Goal: Find specific page/section: Find specific page/section

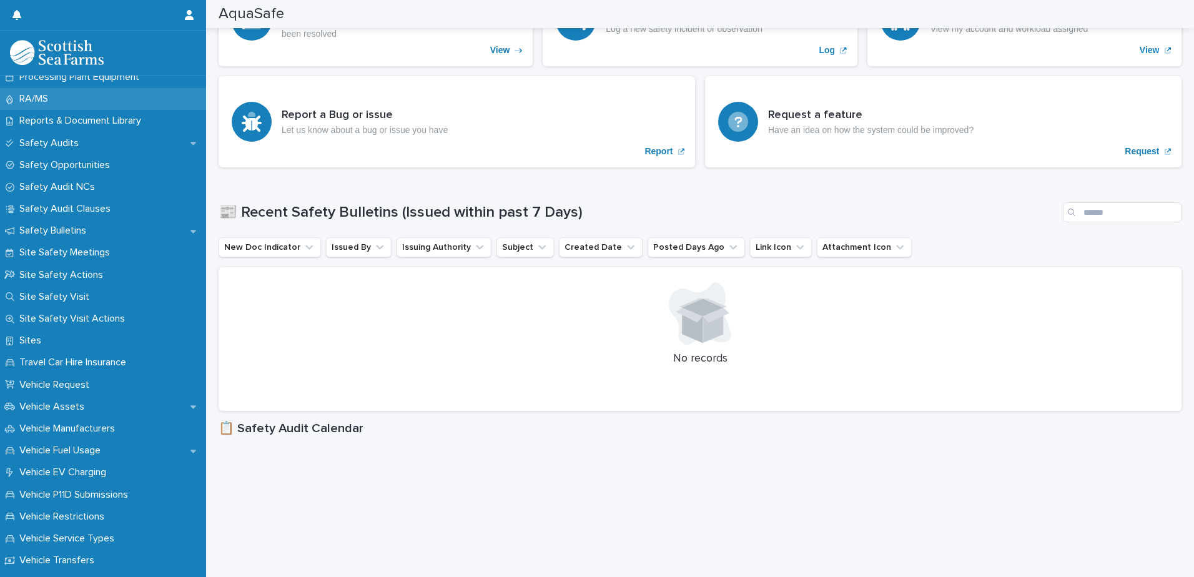
scroll to position [562, 0]
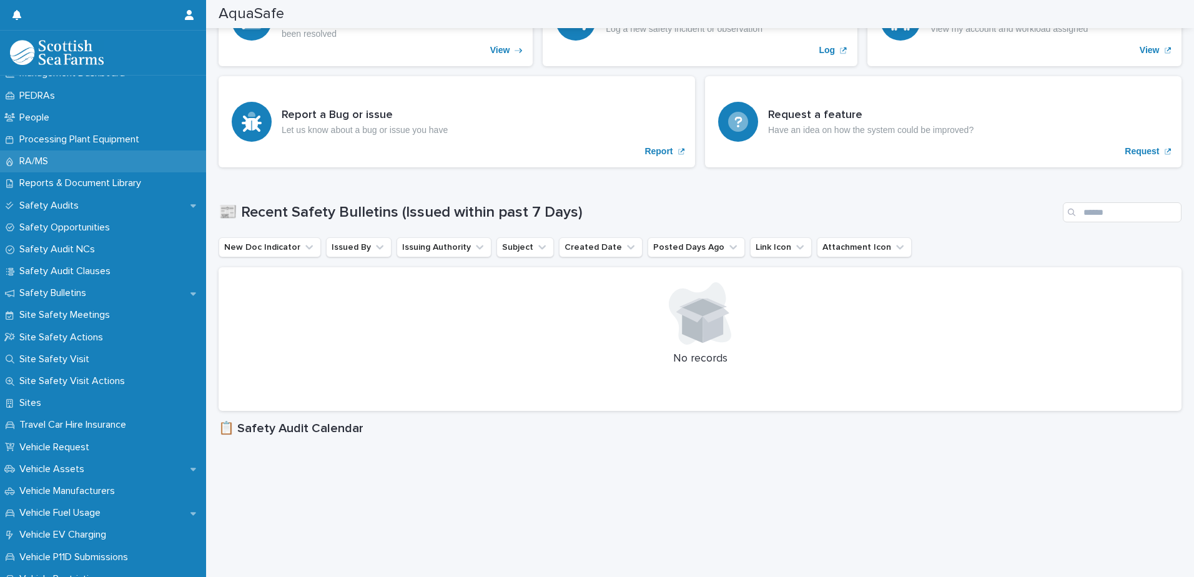
click at [50, 164] on p "RA/MS" at bounding box center [36, 161] width 44 height 12
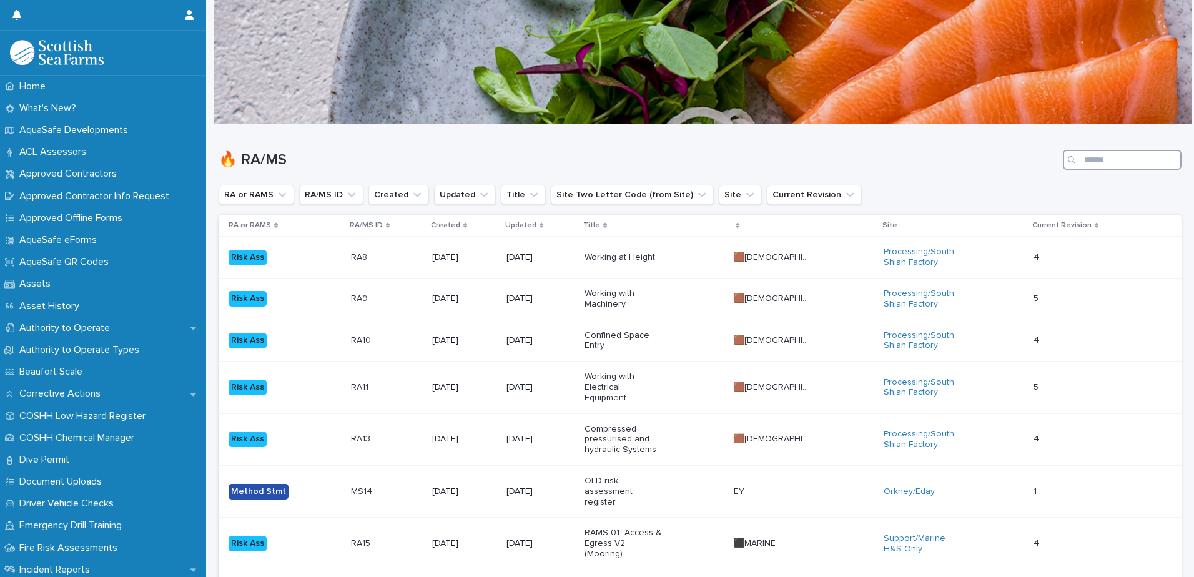
click at [1098, 164] on input "Search" at bounding box center [1122, 160] width 119 height 20
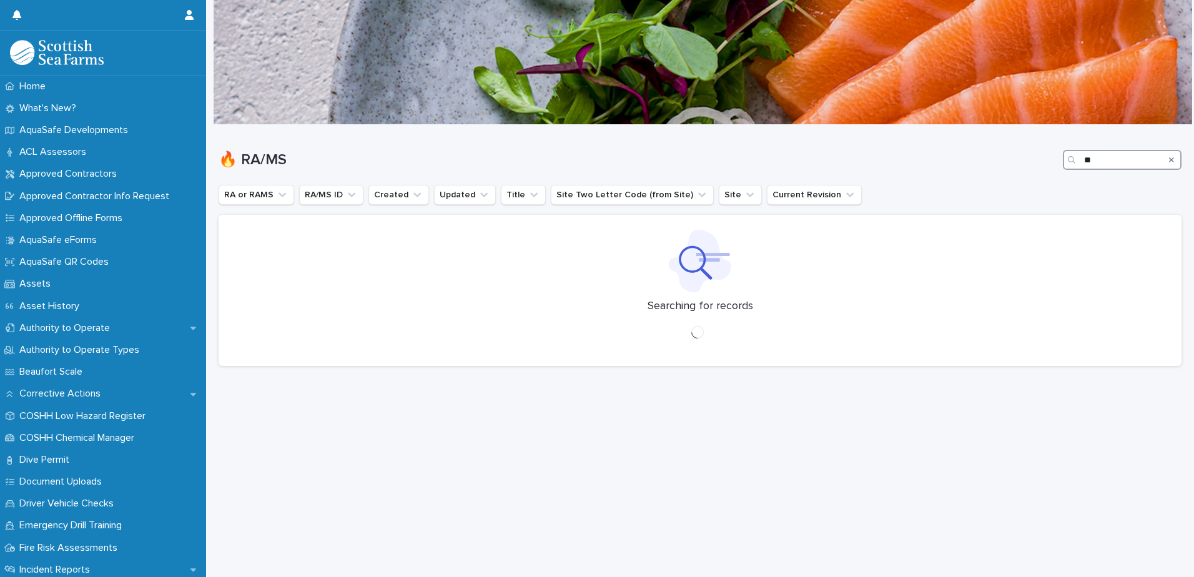
type input "*"
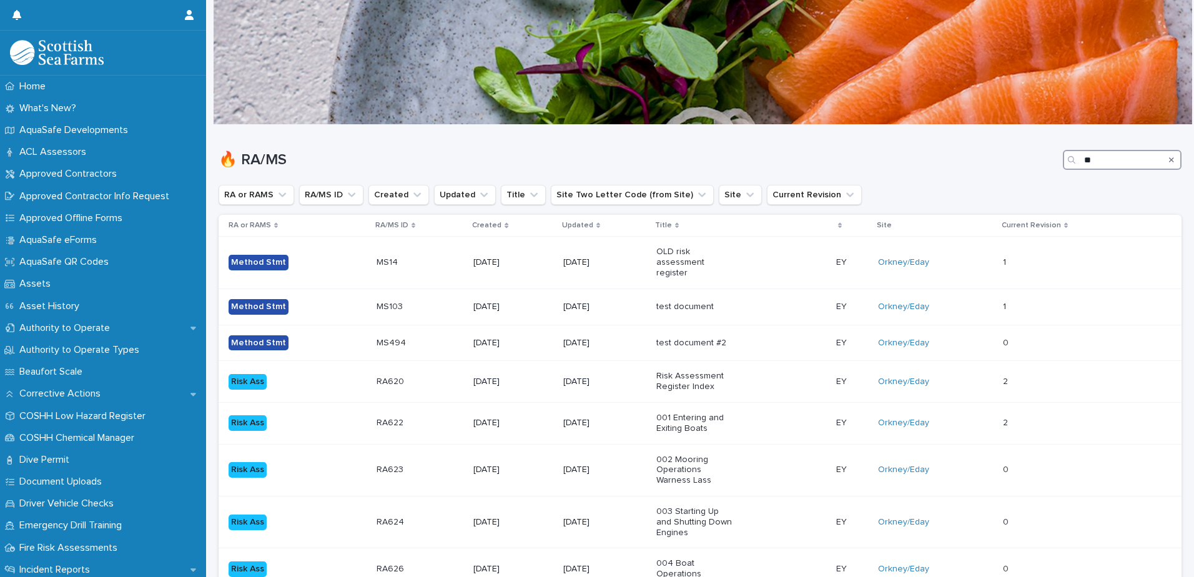
type input "*"
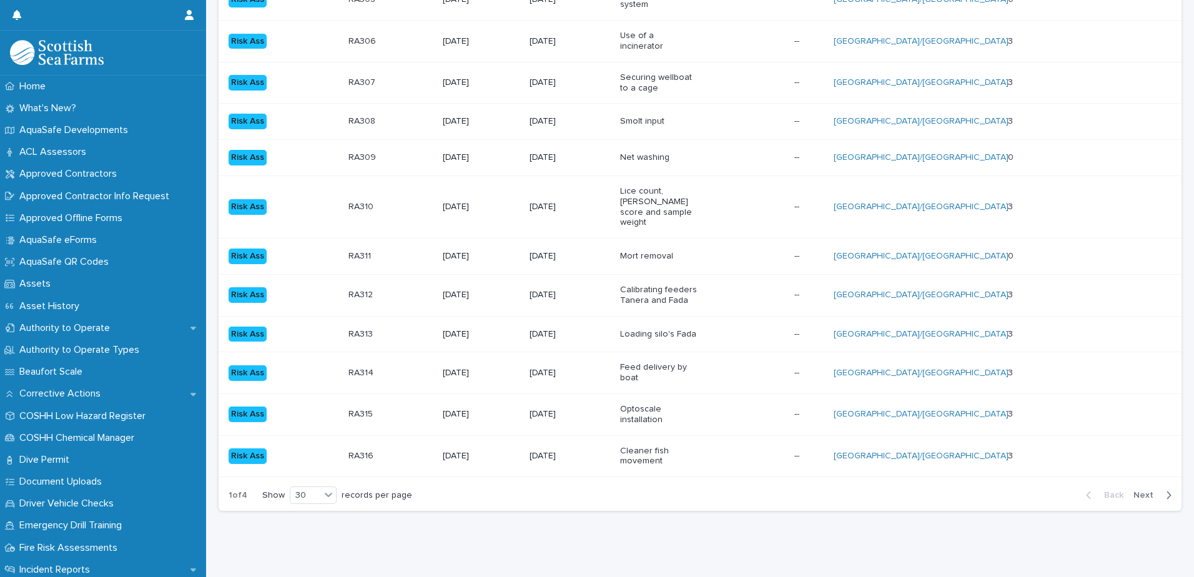
scroll to position [1065, 0]
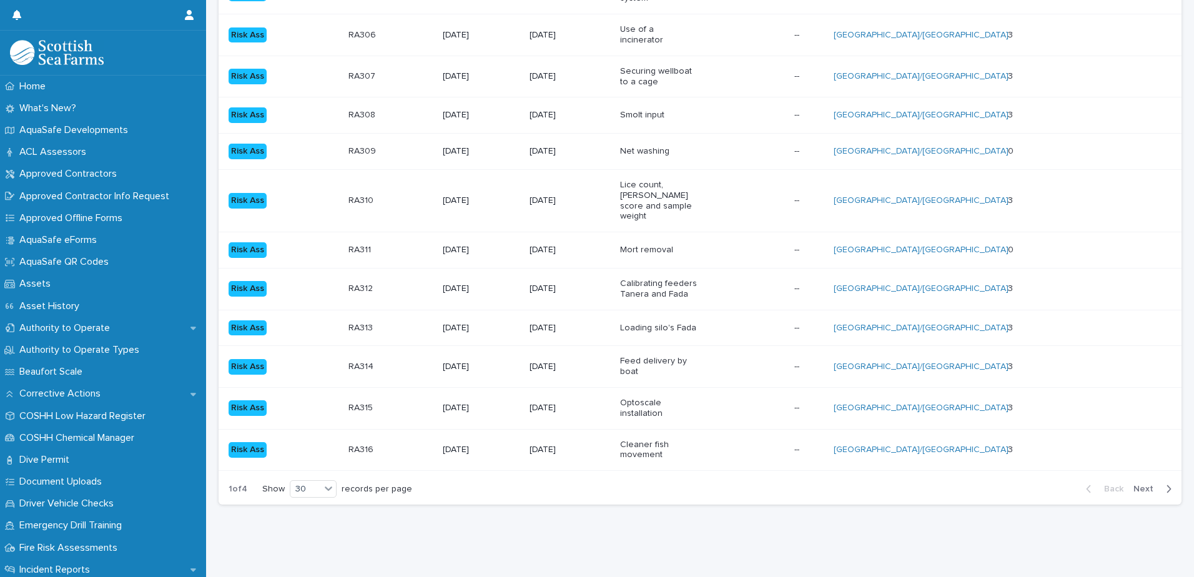
type input "********"
click at [1135, 485] on span "Next" at bounding box center [1146, 489] width 27 height 9
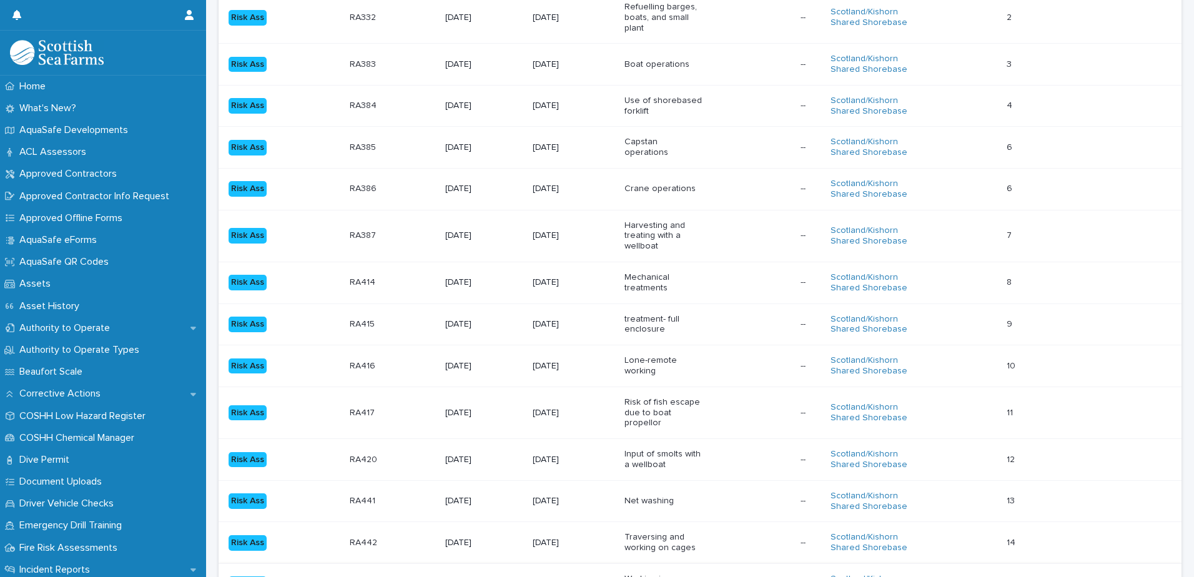
scroll to position [1107, 0]
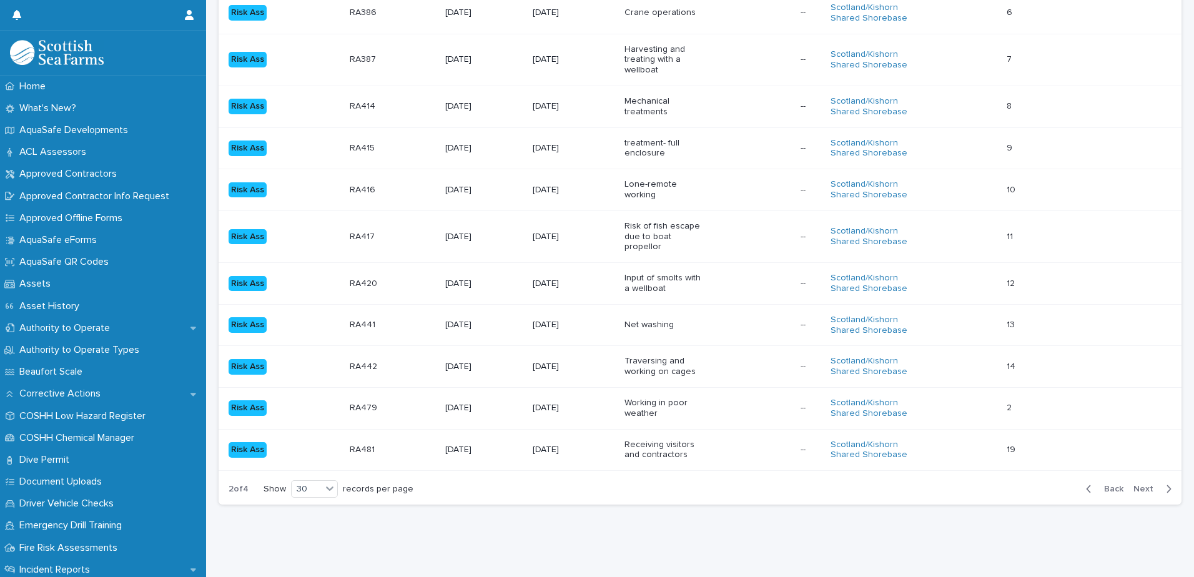
click at [1138, 485] on span "Next" at bounding box center [1146, 489] width 27 height 9
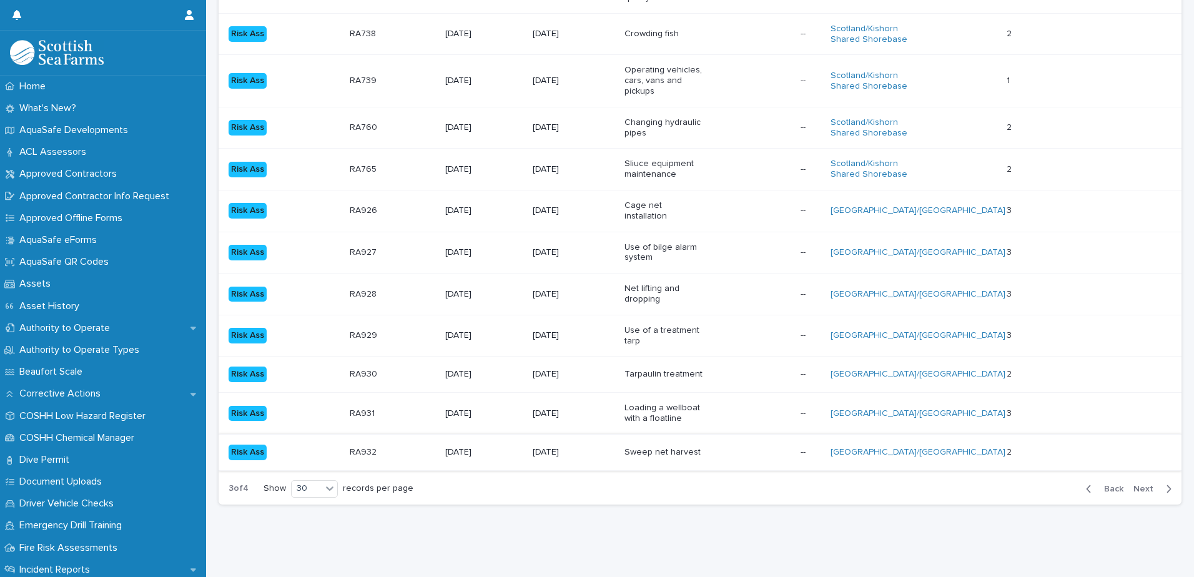
scroll to position [1117, 0]
click at [1138, 485] on span "Next" at bounding box center [1146, 489] width 27 height 9
